Goal: Transaction & Acquisition: Purchase product/service

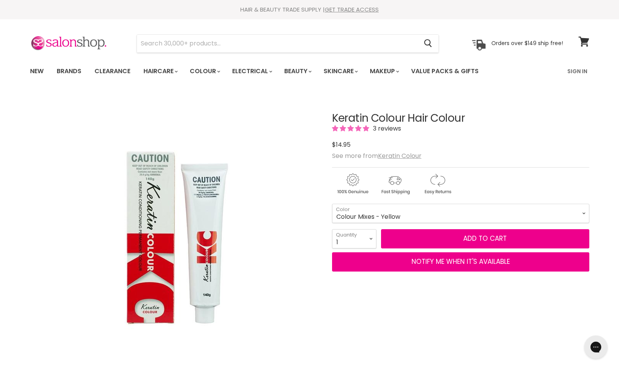
drag, startPoint x: 227, startPoint y: 26, endPoint x: 245, endPoint y: 23, distance: 18.0
click at [227, 26] on section "Menu Cancel" at bounding box center [309, 39] width 578 height 41
click at [347, 9] on link "GET TRADE ACCESS" at bounding box center [352, 9] width 54 height 8
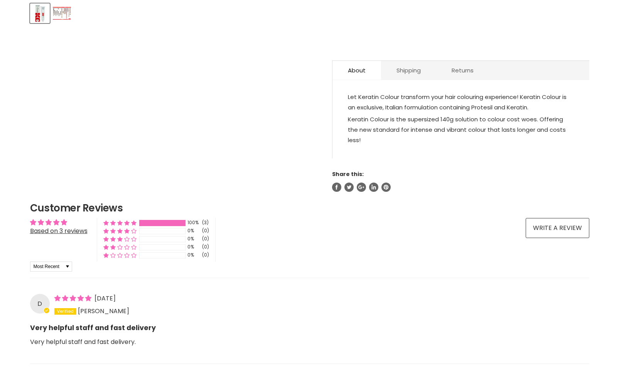
click at [64, 12] on img "Product thumbnails" at bounding box center [62, 13] width 18 height 13
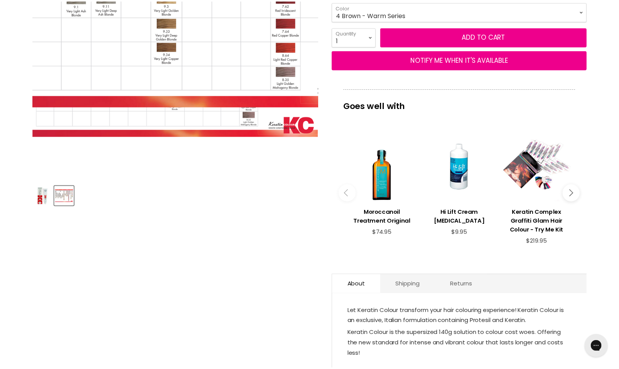
scroll to position [200, 0]
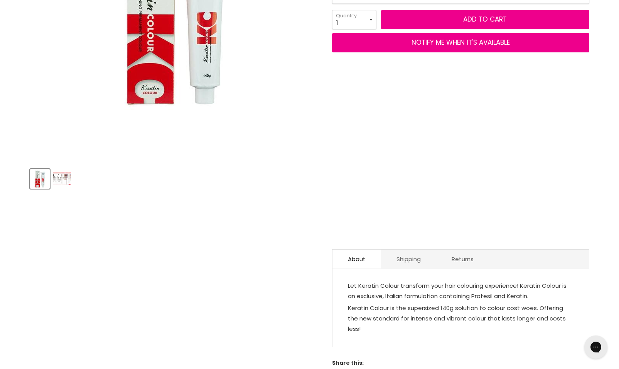
click at [68, 179] on img "Product thumbnails" at bounding box center [62, 179] width 18 height 13
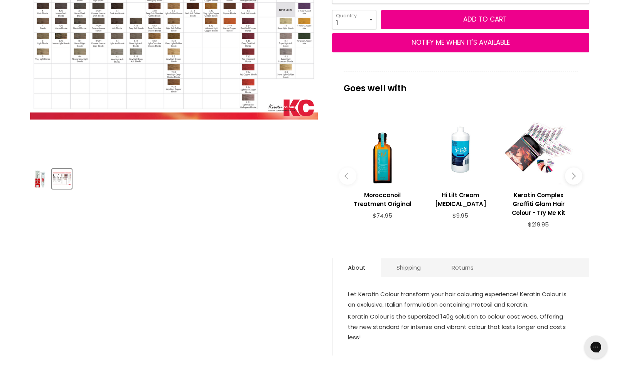
click at [62, 176] on img "Product thumbnails" at bounding box center [62, 179] width 18 height 13
drag, startPoint x: 190, startPoint y: 46, endPoint x: 273, endPoint y: 214, distance: 187.4
click at [273, 214] on article "Click or scroll to zoom Tap or pinch to zoom Click or scroll to zoom" at bounding box center [309, 131] width 559 height 515
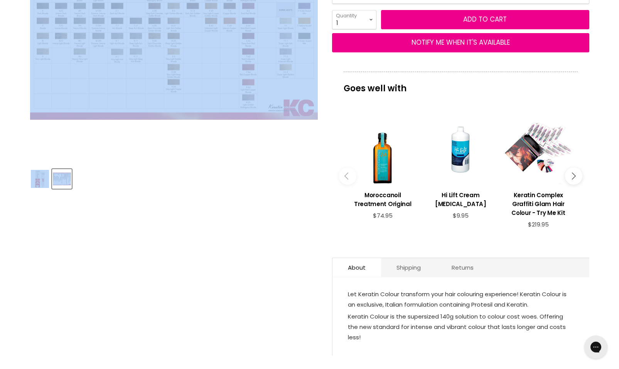
drag, startPoint x: 265, startPoint y: 132, endPoint x: 317, endPoint y: 265, distance: 142.5
click at [312, 262] on article "Click or scroll to zoom Tap or pinch to zoom Click or scroll to zoom" at bounding box center [309, 131] width 559 height 515
click at [317, 265] on article "Click or scroll to zoom Tap or pinch to zoom Click or scroll to zoom" at bounding box center [309, 131] width 559 height 515
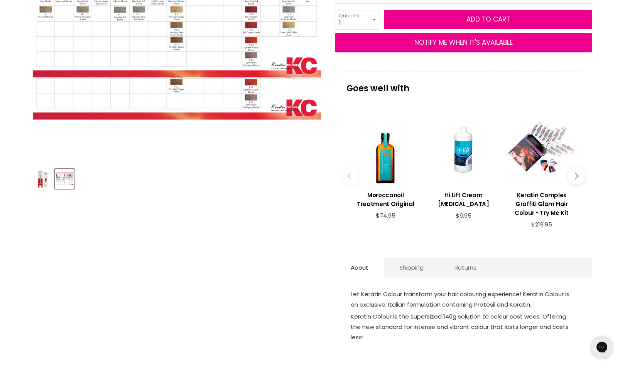
click at [244, 158] on div "Click or scroll to zoom Tap or pinch to zoom" at bounding box center [177, 18] width 288 height 288
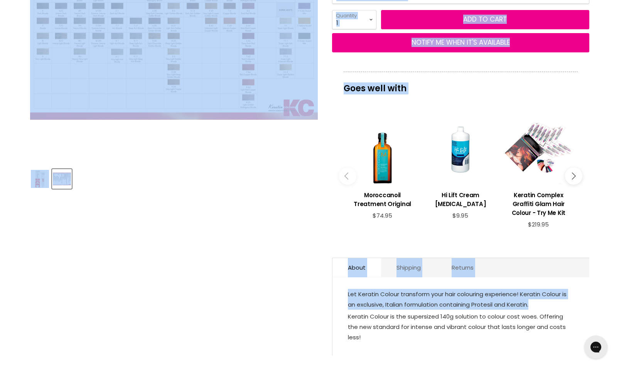
drag, startPoint x: 236, startPoint y: 157, endPoint x: 342, endPoint y: 326, distance: 200.5
click at [342, 325] on article "Click or scroll to zoom Tap or pinch to zoom Click or scroll to zoom" at bounding box center [309, 131] width 559 height 515
click at [342, 326] on div "Let Keratin Colour transform your hair colouring experience! Keratin Colour is …" at bounding box center [460, 320] width 257 height 71
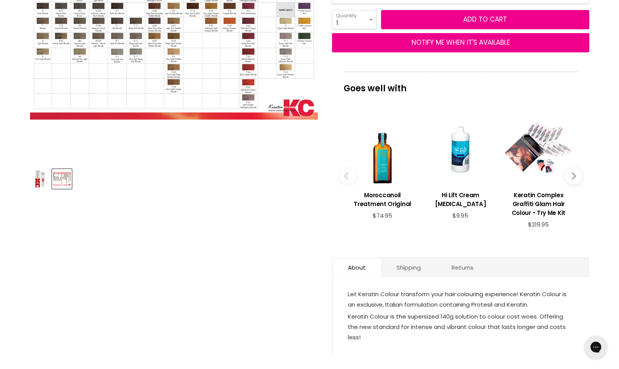
click at [261, 215] on article "Click or scroll to zoom Tap or pinch to zoom Click or scroll to zoom" at bounding box center [309, 131] width 559 height 515
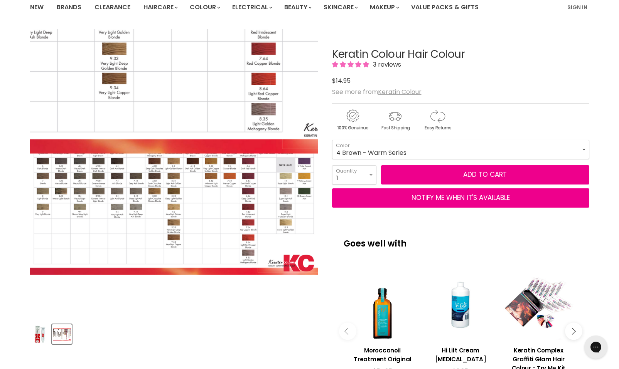
scroll to position [57, 0]
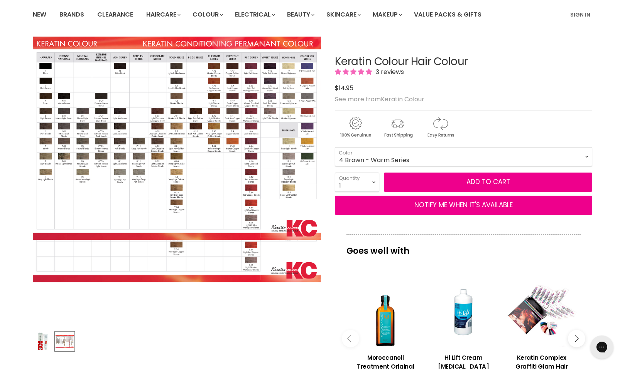
drag, startPoint x: 199, startPoint y: 170, endPoint x: 172, endPoint y: 296, distance: 129.4
click at [164, 313] on div "Click or scroll to zoom Tap or pinch to zoom" at bounding box center [177, 181] width 288 height 288
